Goal: Task Accomplishment & Management: Use online tool/utility

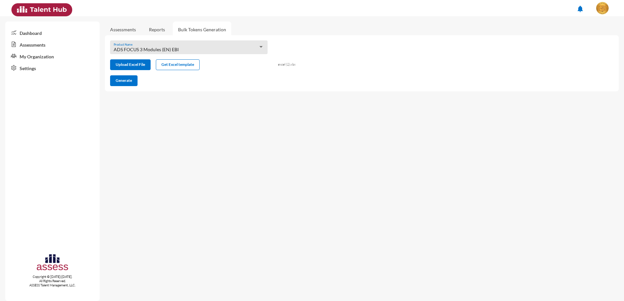
click at [197, 44] on div "ADS FOCUS 3 Modules (EN) EBI Product Name" at bounding box center [189, 49] width 151 height 10
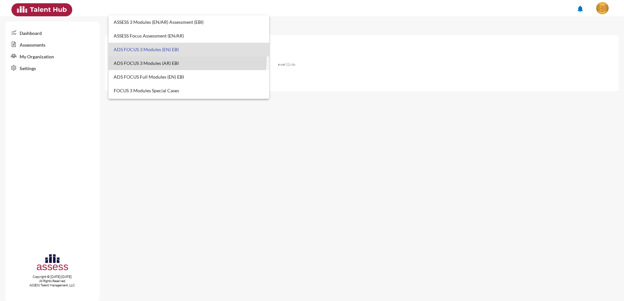
click at [175, 60] on span "ADS FOCUS 3 Modules (AR) EBI" at bounding box center [189, 64] width 151 height 14
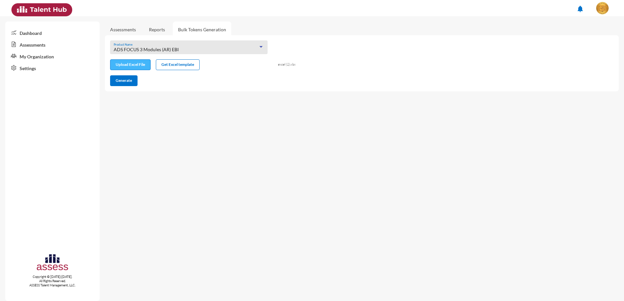
click at [139, 67] on input "file" at bounding box center [130, 65] width 40 height 7
click at [126, 83] on span "Generate" at bounding box center [124, 80] width 16 height 5
click at [129, 79] on span "Generate" at bounding box center [124, 80] width 16 height 5
click at [131, 80] on span "Generate" at bounding box center [124, 80] width 16 height 5
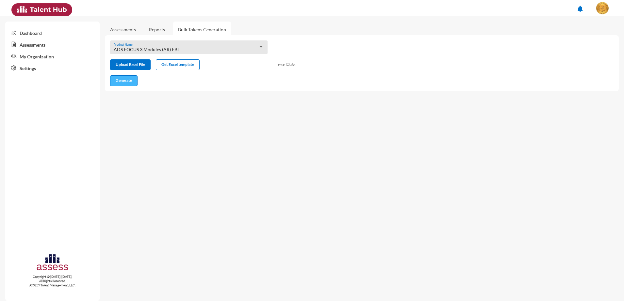
click at [125, 84] on button "Generate" at bounding box center [123, 80] width 27 height 11
click at [198, 43] on div "Product Name" at bounding box center [188, 48] width 157 height 14
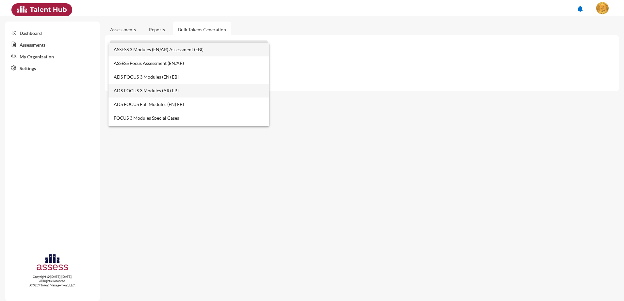
click at [182, 88] on span "ADS FOCUS 3 Modules (AR) EBI" at bounding box center [189, 91] width 151 height 14
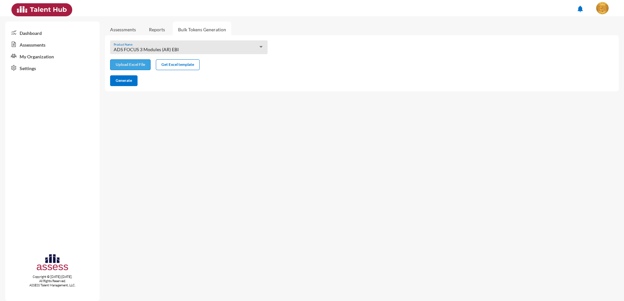
click at [146, 64] on input "file" at bounding box center [130, 65] width 40 height 7
type input "C:\fakepath\excel (1).xlsx"
click at [127, 84] on button "Generate" at bounding box center [123, 80] width 27 height 11
click at [207, 51] on div "ADS FOCUS 3 Modules (AR) EBI" at bounding box center [186, 49] width 145 height 5
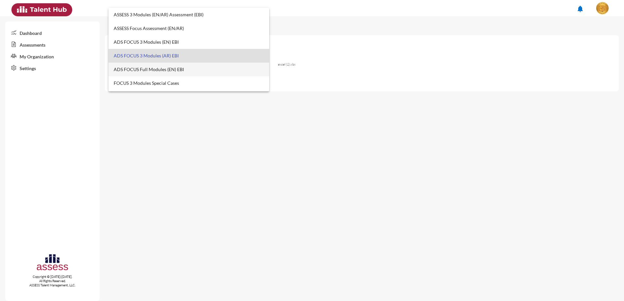
click at [172, 69] on span "ADS FOCUS Full Modules (EN) EBI" at bounding box center [189, 70] width 151 height 14
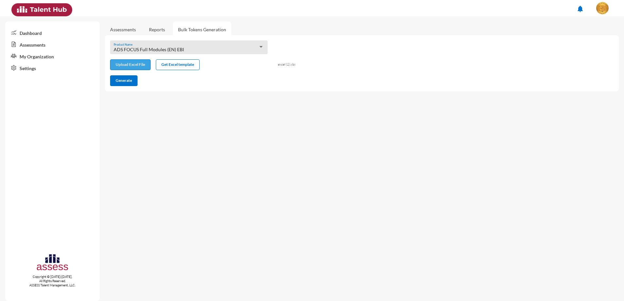
click at [136, 65] on input "file" at bounding box center [130, 65] width 40 height 7
click at [120, 85] on button "Generate" at bounding box center [123, 80] width 27 height 11
drag, startPoint x: 306, startPoint y: 26, endPoint x: 268, endPoint y: 36, distance: 39.1
click at [306, 26] on div "Assessments Reports Bulk Tokens Generation ADS FOCUS Full Modules (EN) EBI Prod…" at bounding box center [364, 53] width 519 height 75
click at [130, 82] on span "Generate" at bounding box center [124, 80] width 16 height 5
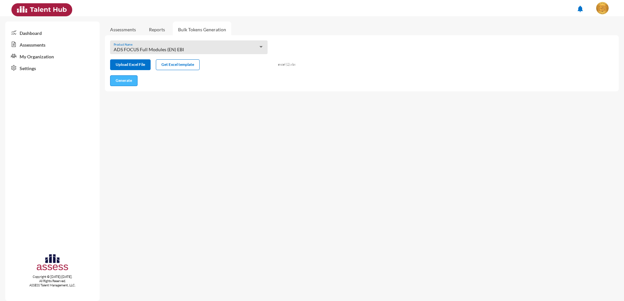
click at [135, 82] on button "Generate" at bounding box center [123, 80] width 27 height 11
click at [146, 44] on div "Product Name" at bounding box center [189, 49] width 151 height 10
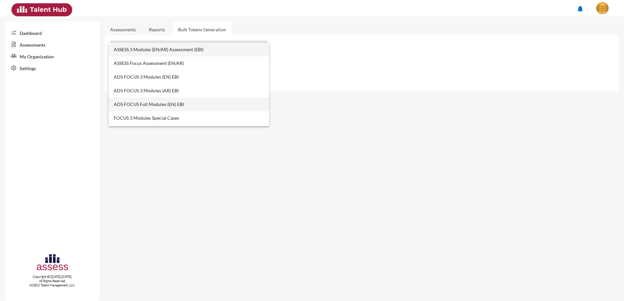
click at [178, 104] on span "ADS FOCUS Full Modules (EN) EBI" at bounding box center [189, 105] width 151 height 14
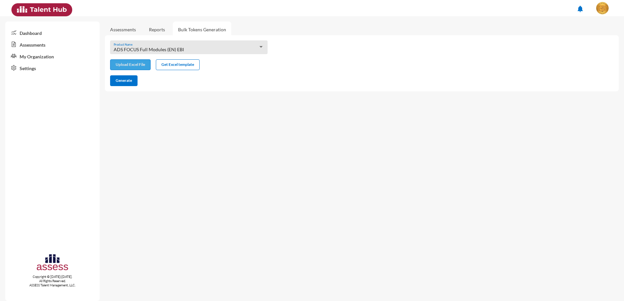
click at [141, 60] on button "Upload Excel File" at bounding box center [130, 64] width 41 height 11
click at [142, 61] on button "Upload Excel File" at bounding box center [130, 64] width 41 height 11
click at [253, 52] on div "ADS FOCUS Full Modules (EN) EBI Product Name" at bounding box center [189, 49] width 151 height 10
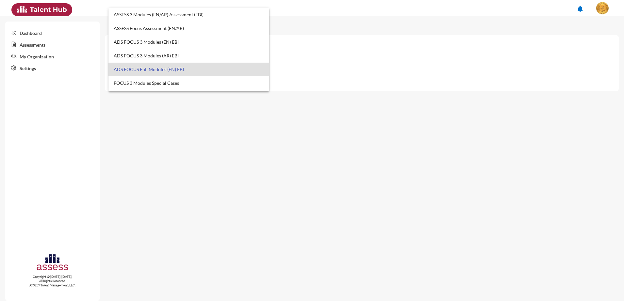
scroll to position [20, 0]
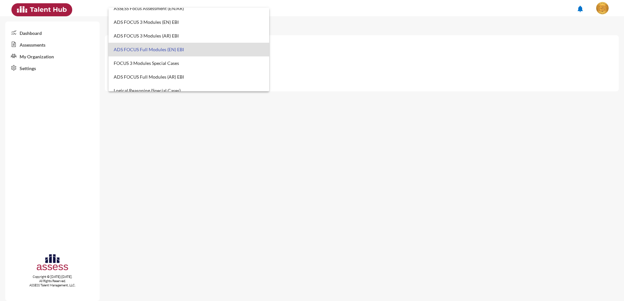
click at [153, 45] on span "ADS FOCUS Full Modules (EN) EBI" at bounding box center [189, 50] width 151 height 14
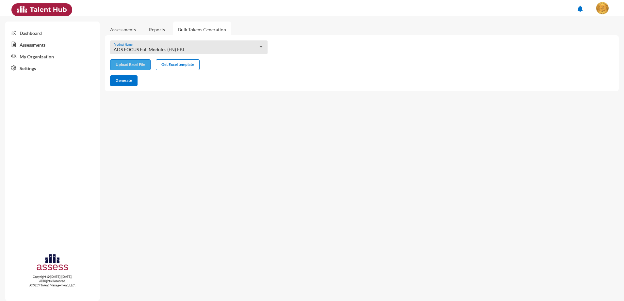
click at [131, 62] on input "file" at bounding box center [130, 65] width 40 height 7
type input "C:\fakepath\excel (1).xlsx"
click at [128, 82] on span "Generate" at bounding box center [124, 80] width 16 height 5
